Goal: Book appointment/travel/reservation

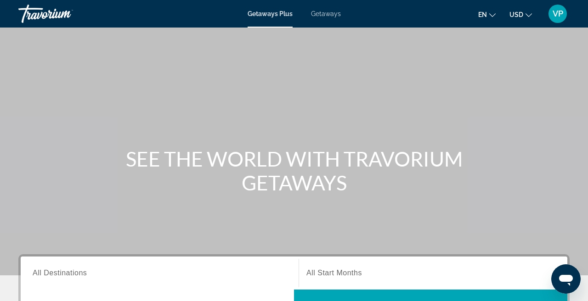
click at [319, 16] on span "Getaways" at bounding box center [326, 13] width 30 height 7
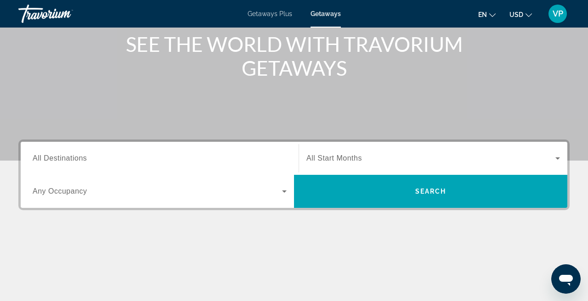
scroll to position [167, 0]
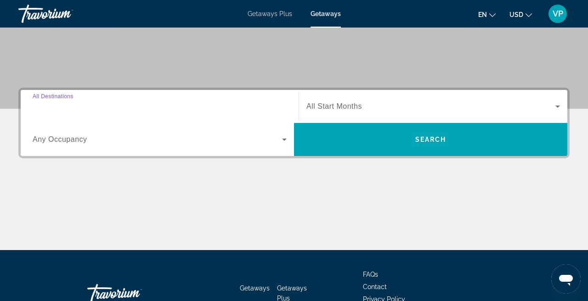
click at [133, 106] on input "Destination All Destinations" at bounding box center [160, 107] width 254 height 11
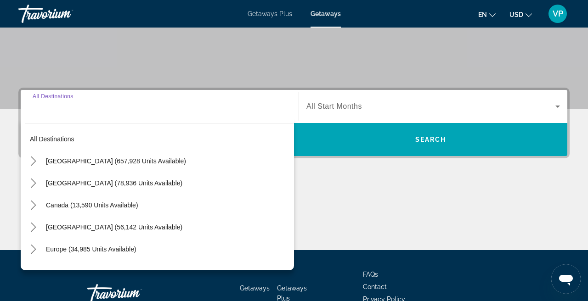
scroll to position [225, 0]
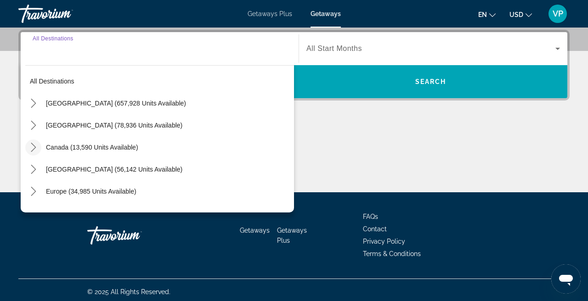
click at [36, 150] on icon "Toggle Canada (13,590 units available) submenu" at bounding box center [33, 147] width 9 height 9
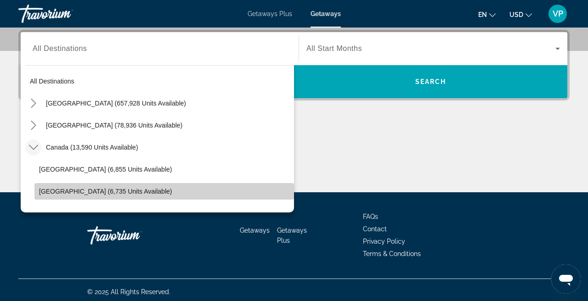
click at [59, 187] on span "Select destination: Western Canada (6,735 units available)" at bounding box center [164, 192] width 260 height 22
type input "**********"
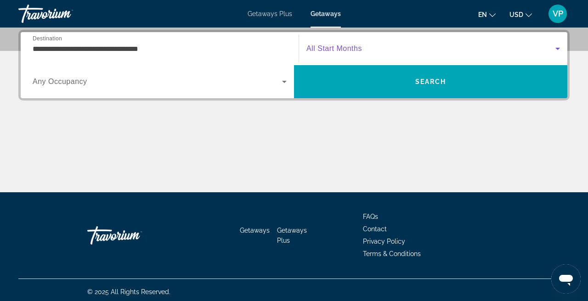
click at [382, 48] on span "Search widget" at bounding box center [430, 48] width 249 height 11
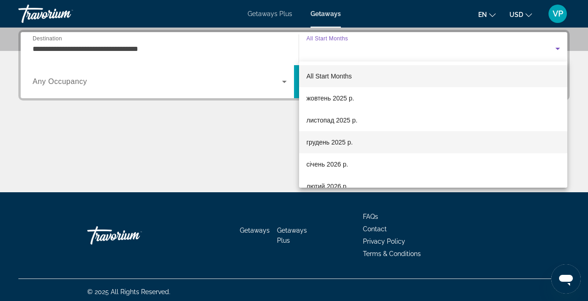
click at [346, 144] on span "грудень 2025 р." at bounding box center [329, 142] width 46 height 11
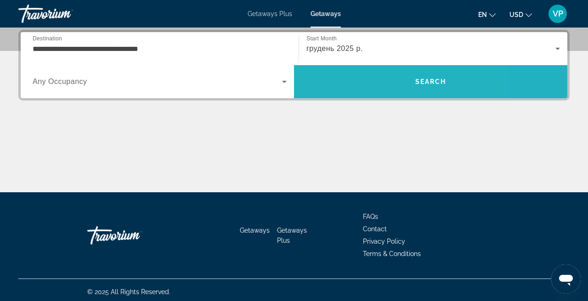
click at [362, 81] on span "Search" at bounding box center [430, 82] width 273 height 22
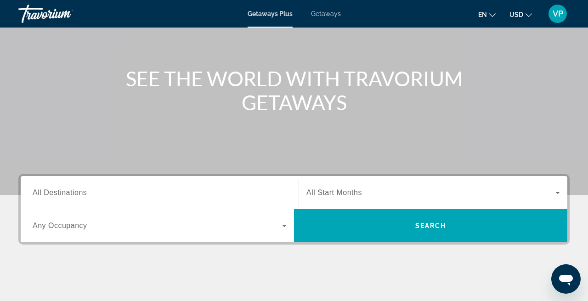
scroll to position [85, 0]
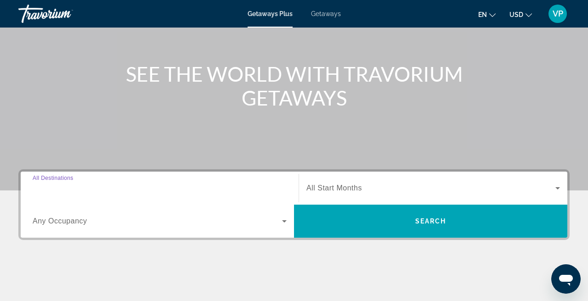
click at [144, 183] on input "Destination All Destinations" at bounding box center [160, 188] width 254 height 11
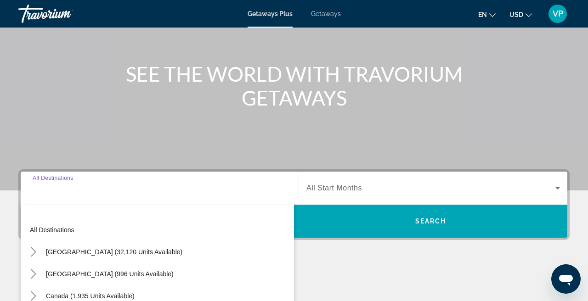
scroll to position [225, 0]
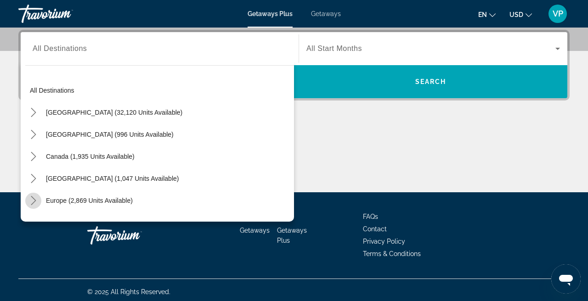
click at [41, 202] on mat-icon "Toggle Europe (2,869 units available) submenu" at bounding box center [33, 201] width 16 height 16
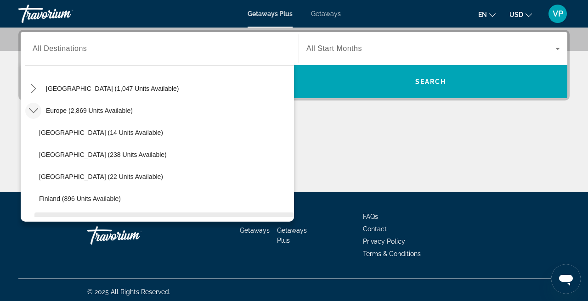
scroll to position [87, 0]
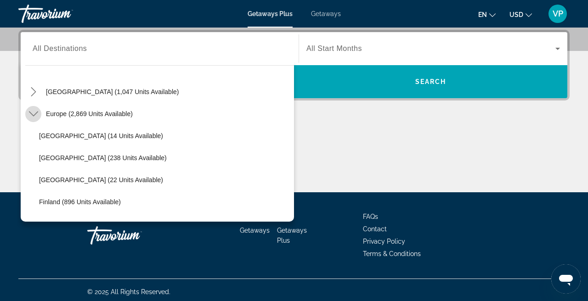
click at [40, 118] on mat-icon "Toggle Europe (2,869 units available) submenu" at bounding box center [33, 114] width 16 height 16
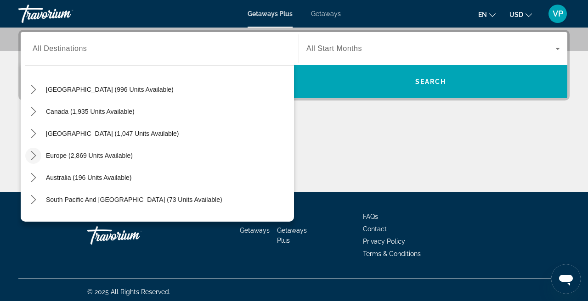
scroll to position [37, 0]
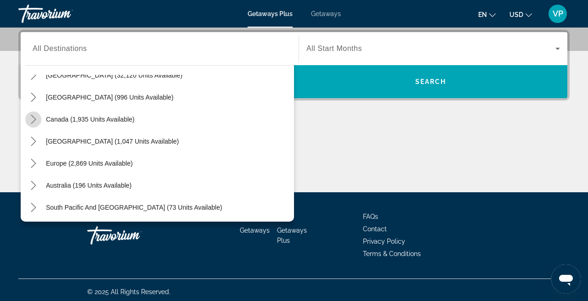
click at [33, 121] on icon "Toggle Canada (1,935 units available) submenu" at bounding box center [33, 119] width 9 height 9
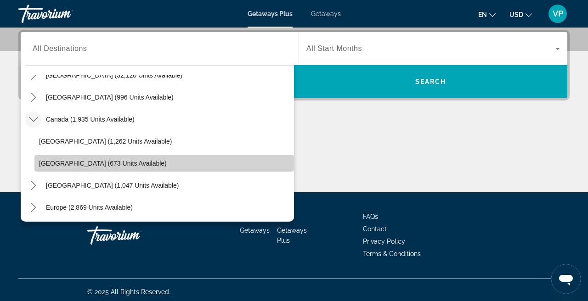
click at [77, 165] on span "[GEOGRAPHIC_DATA] (673 units available)" at bounding box center [103, 163] width 128 height 7
type input "**********"
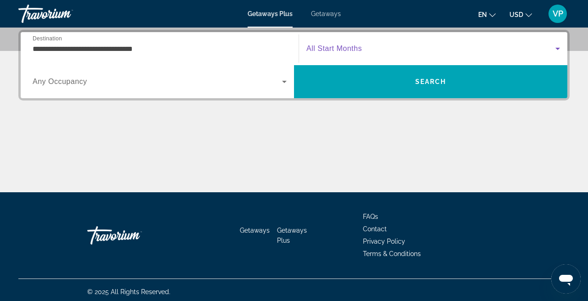
click at [390, 45] on span "Search widget" at bounding box center [430, 48] width 249 height 11
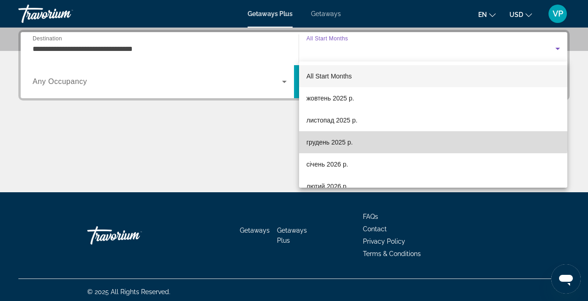
click at [337, 136] on mat-option "грудень 2025 р." at bounding box center [433, 142] width 268 height 22
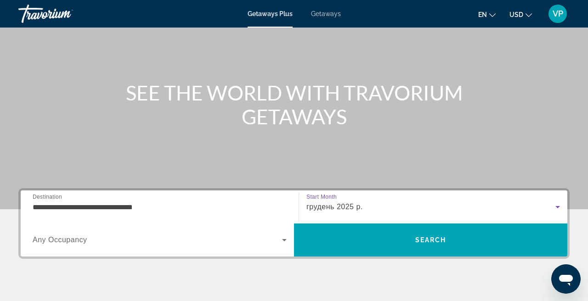
scroll to position [68, 0]
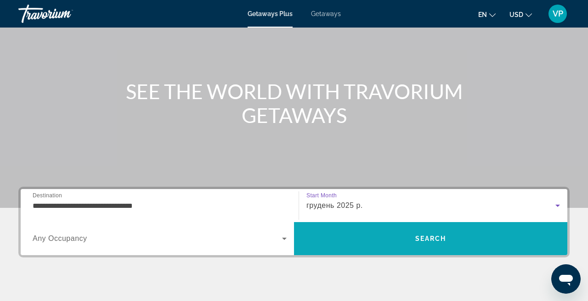
click at [451, 231] on span "Search" at bounding box center [430, 239] width 273 height 22
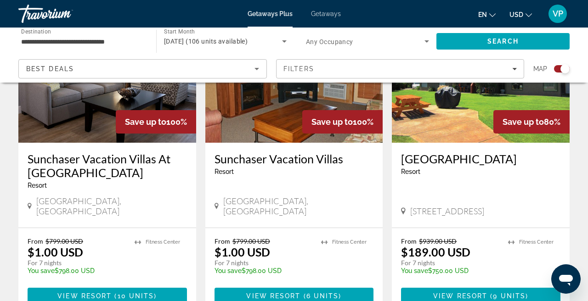
scroll to position [404, 0]
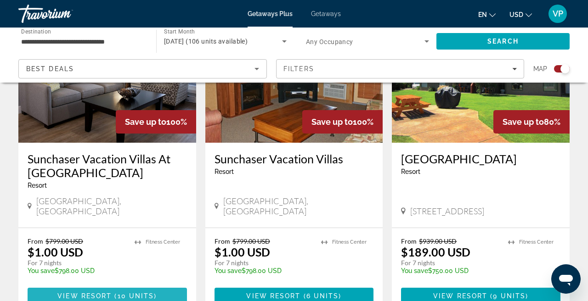
click at [92, 293] on span "View Resort" at bounding box center [84, 296] width 54 height 7
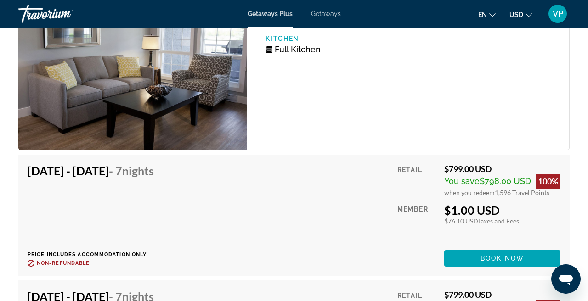
scroll to position [1875, 0]
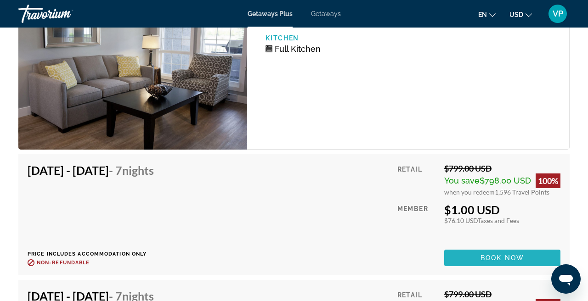
click at [481, 254] on span "Book now" at bounding box center [502, 257] width 44 height 7
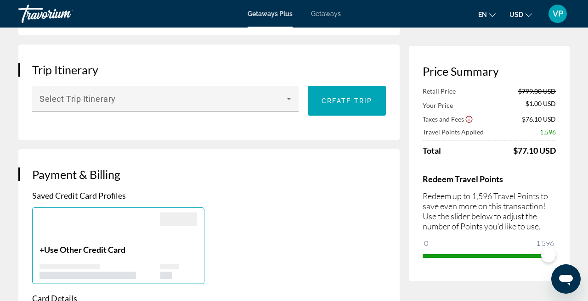
scroll to position [547, 0]
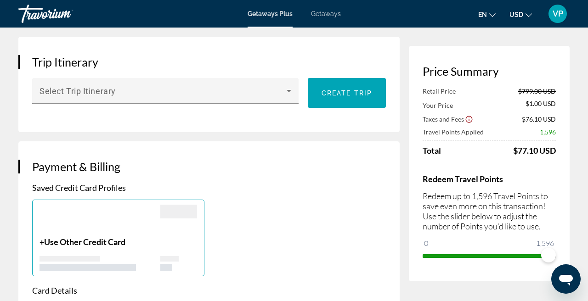
click at [532, 182] on h4 "Redeem Travel Points" at bounding box center [489, 179] width 133 height 10
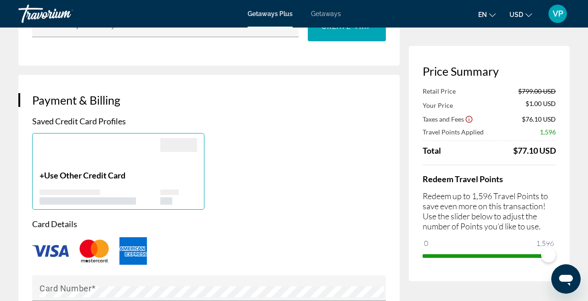
scroll to position [609, 0]
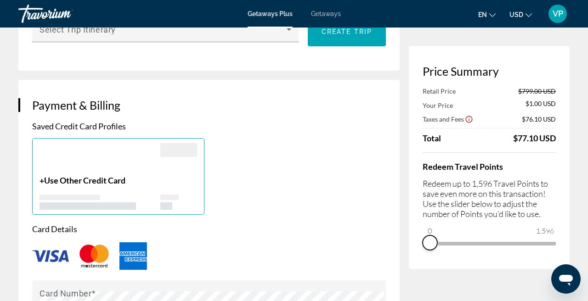
drag, startPoint x: 544, startPoint y: 256, endPoint x: 419, endPoint y: 272, distance: 125.9
